Goal: Transaction & Acquisition: Book appointment/travel/reservation

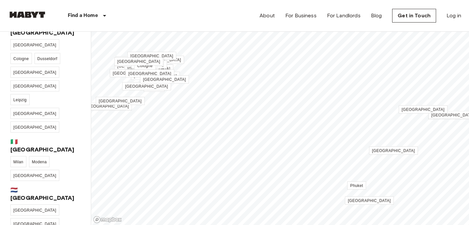
scroll to position [125, 0]
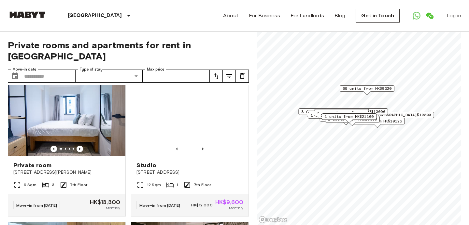
scroll to position [1284, 0]
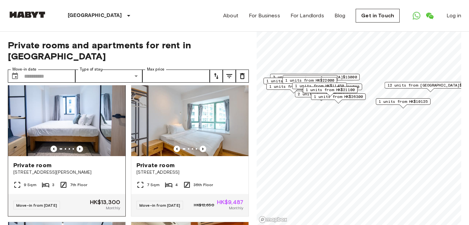
scroll to position [16, 0]
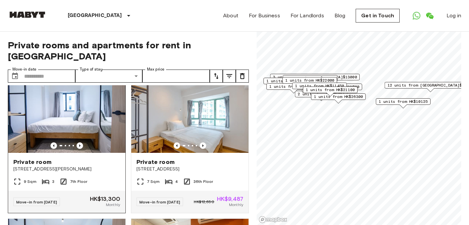
click at [107, 166] on span "17 Tsing Fung Street" at bounding box center [66, 169] width 107 height 7
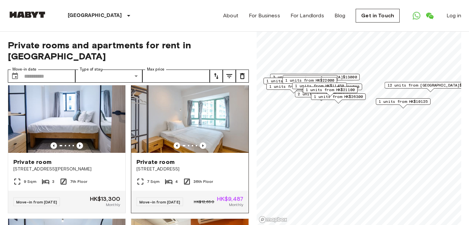
click at [232, 166] on span "[STREET_ADDRESS]" at bounding box center [190, 169] width 107 height 7
click at [239, 125] on img at bounding box center [189, 113] width 117 height 78
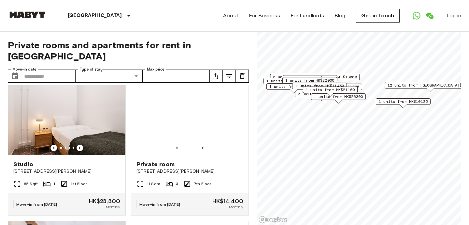
scroll to position [304, 0]
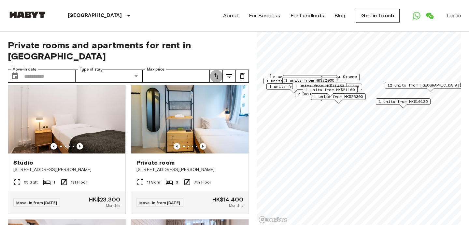
click at [217, 74] on icon "tune" at bounding box center [216, 76] width 8 height 8
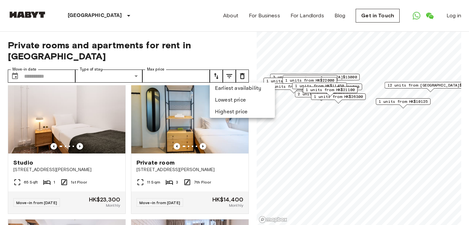
click at [232, 89] on li "Earliest availability" at bounding box center [242, 88] width 65 height 12
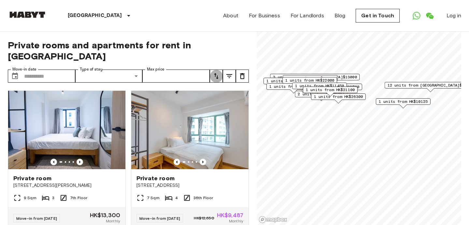
click at [216, 76] on icon "tune" at bounding box center [216, 76] width 8 height 8
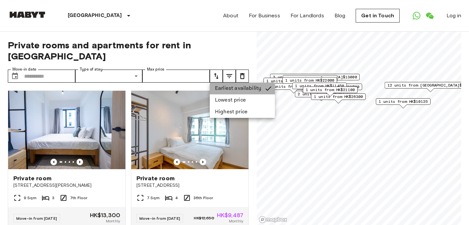
click at [220, 88] on li "Earliest availability" at bounding box center [242, 88] width 65 height 12
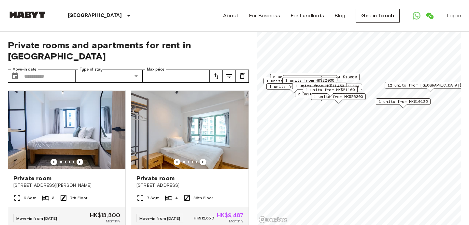
click at [215, 79] on icon "tune" at bounding box center [216, 76] width 8 height 8
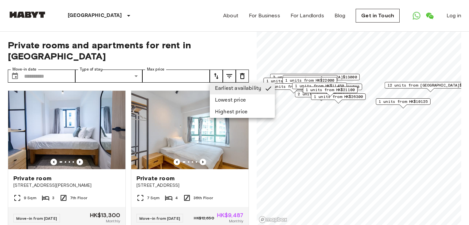
click at [222, 53] on div at bounding box center [234, 112] width 469 height 225
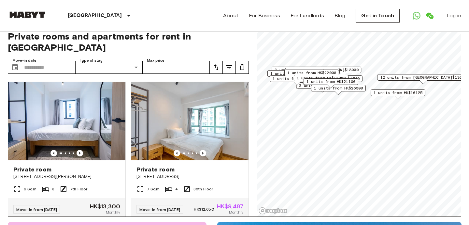
scroll to position [11, 0]
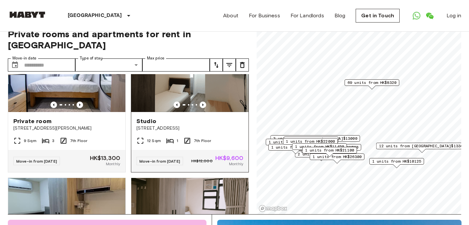
scroll to position [1197, 0]
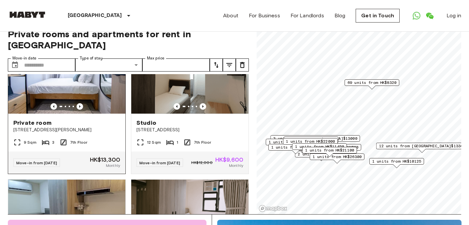
click at [105, 126] on div "Private room" at bounding box center [66, 123] width 107 height 8
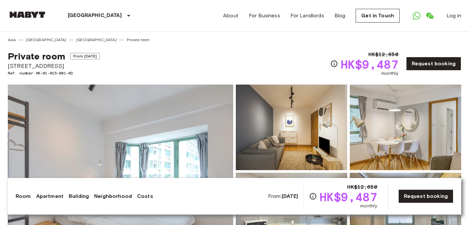
scroll to position [12, 0]
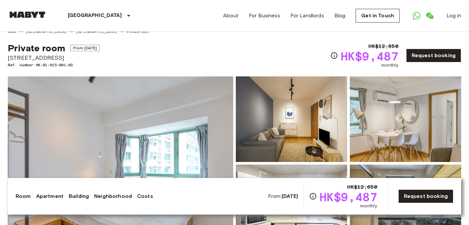
scroll to position [5, 0]
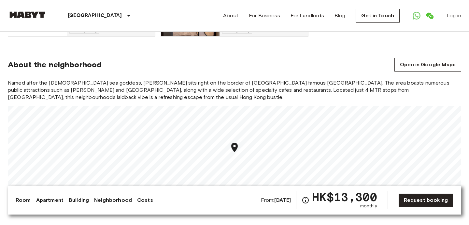
scroll to position [515, 0]
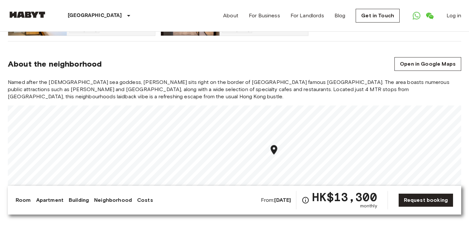
click at [175, 90] on div "Named after the [DEMOGRAPHIC_DATA] sea goddess, [PERSON_NAME] sits right on the…" at bounding box center [235, 141] width 454 height 124
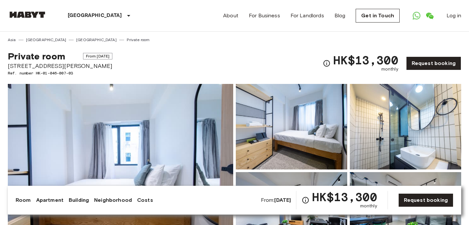
scroll to position [0, 0]
click at [408, 197] on link "Request booking" at bounding box center [426, 200] width 55 height 14
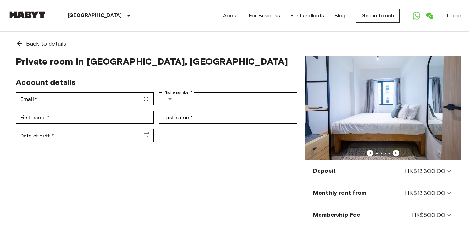
click at [15, 45] on div "Back to details" at bounding box center [235, 44] width 454 height 24
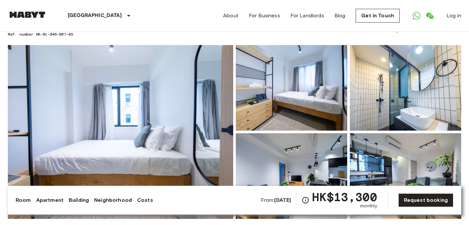
scroll to position [39, 0]
